Goal: Task Accomplishment & Management: Use online tool/utility

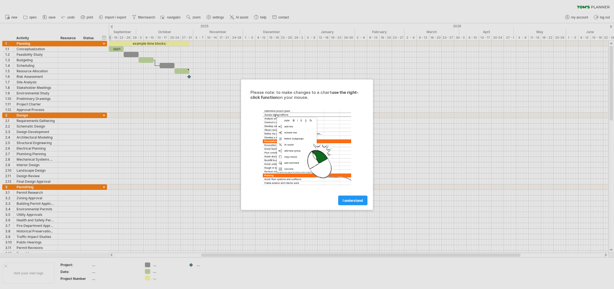
click at [143, 46] on div at bounding box center [307, 144] width 614 height 289
click at [349, 199] on span "I understand" at bounding box center [353, 200] width 20 height 4
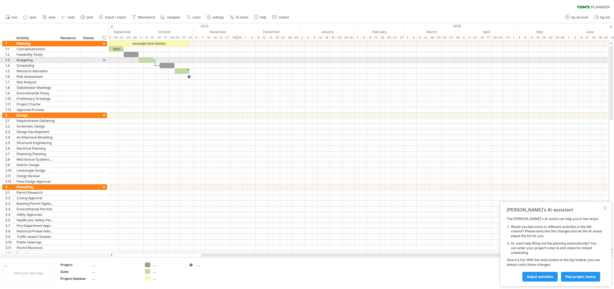
click at [237, 60] on div at bounding box center [359, 60] width 500 height 6
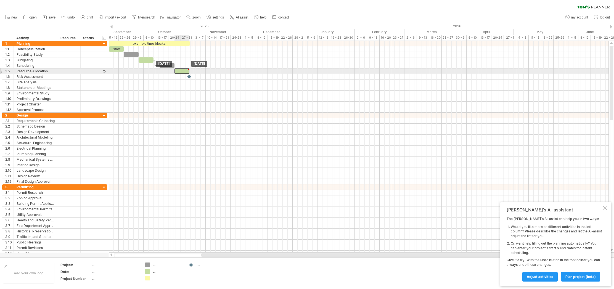
click at [182, 70] on div at bounding box center [181, 70] width 15 height 5
type textarea "**********"
drag, startPoint x: 189, startPoint y: 70, endPoint x: 194, endPoint y: 71, distance: 4.8
click at [194, 71] on div at bounding box center [186, 70] width 15 height 5
drag, startPoint x: 194, startPoint y: 72, endPoint x: 184, endPoint y: 71, distance: 10.8
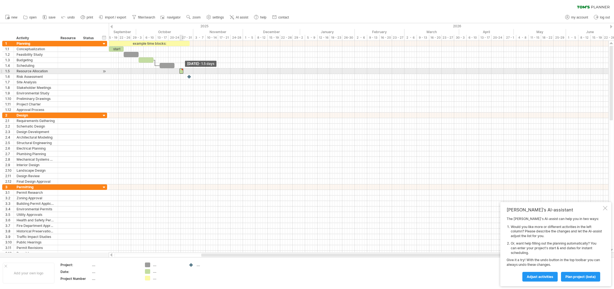
click at [184, 71] on span at bounding box center [183, 70] width 2 height 5
drag, startPoint x: 182, startPoint y: 71, endPoint x: 192, endPoint y: 71, distance: 9.7
click at [192, 71] on span at bounding box center [193, 70] width 2 height 5
click at [123, 31] on div "September" at bounding box center [108, 32] width 55 height 6
click at [110, 37] on div "15 - 19" at bounding box center [112, 38] width 12 height 6
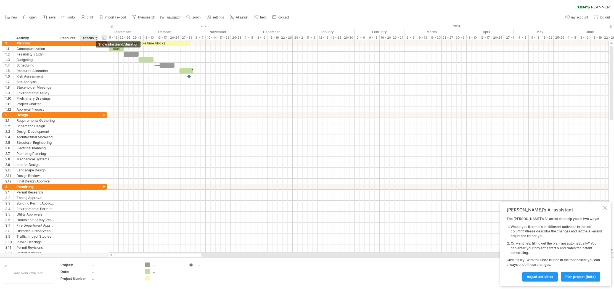
click at [102, 36] on div "hide start/end/duration show start/end/duration" at bounding box center [104, 38] width 5 height 6
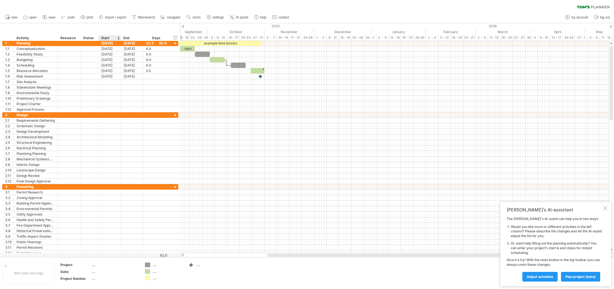
click at [109, 37] on div "Start" at bounding box center [109, 38] width 17 height 6
click at [155, 38] on div "Days" at bounding box center [156, 38] width 26 height 6
click at [167, 38] on div "Days" at bounding box center [156, 38] width 26 height 6
click at [175, 43] on div at bounding box center [175, 43] width 5 height 5
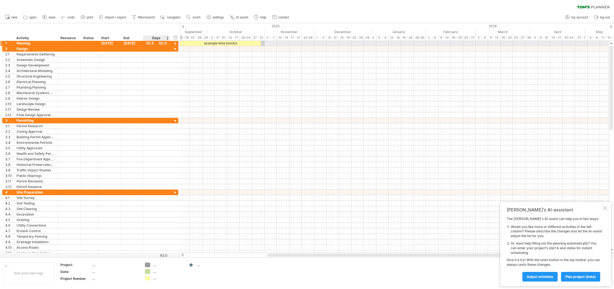
click at [175, 43] on div at bounding box center [175, 43] width 5 height 5
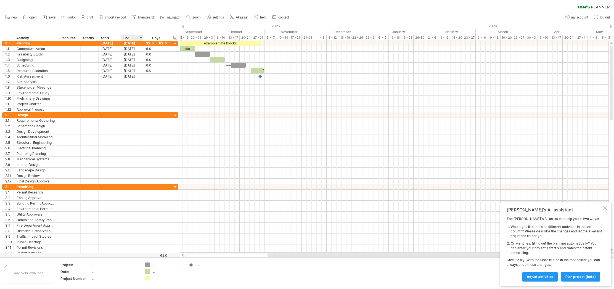
click at [131, 28] on div "hide start/end/duration show start/end/duration ******** Activity ******** Reso…" at bounding box center [90, 32] width 180 height 18
click at [156, 38] on div "Days" at bounding box center [156, 38] width 26 height 6
click at [167, 38] on div "Days" at bounding box center [156, 38] width 26 height 6
click at [107, 39] on div "Start" at bounding box center [109, 38] width 17 height 6
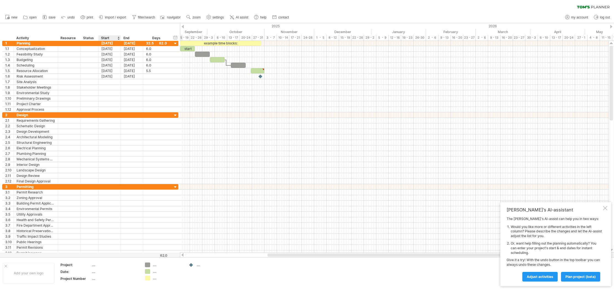
click at [120, 38] on div "Start" at bounding box center [109, 38] width 22 height 6
click at [118, 38] on div at bounding box center [118, 38] width 2 height 6
click at [109, 28] on div "hide start/end/duration show start/end/duration ******** Activity ******** Reso…" at bounding box center [90, 32] width 180 height 18
click at [182, 27] on div at bounding box center [183, 27] width 2 height 4
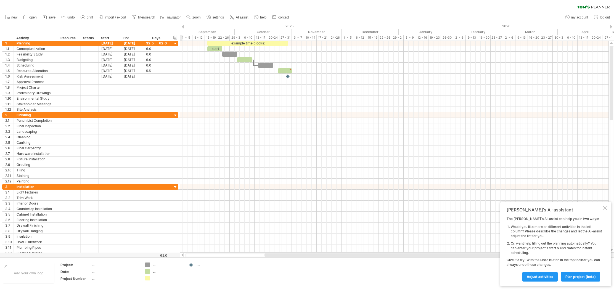
click at [182, 27] on div at bounding box center [183, 27] width 2 height 4
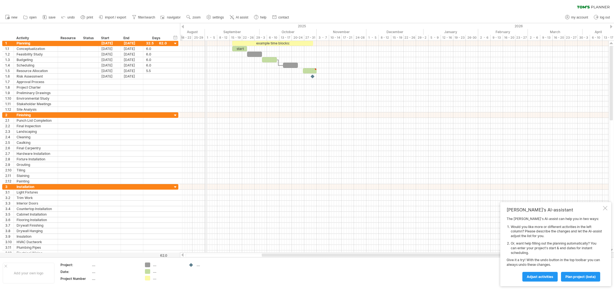
click at [205, 29] on div "2025" at bounding box center [99, 26] width 648 height 6
click at [9, 17] on circle at bounding box center [8, 18] width 2 height 2
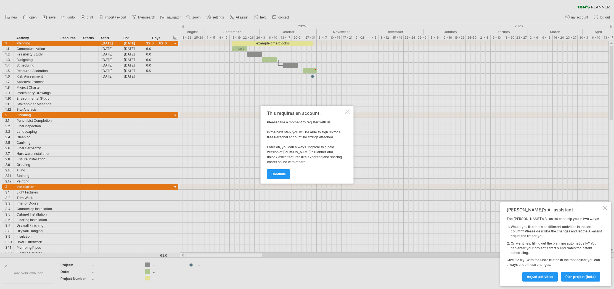
click at [348, 111] on div at bounding box center [347, 112] width 4 height 4
